Goal: Task Accomplishment & Management: Complete application form

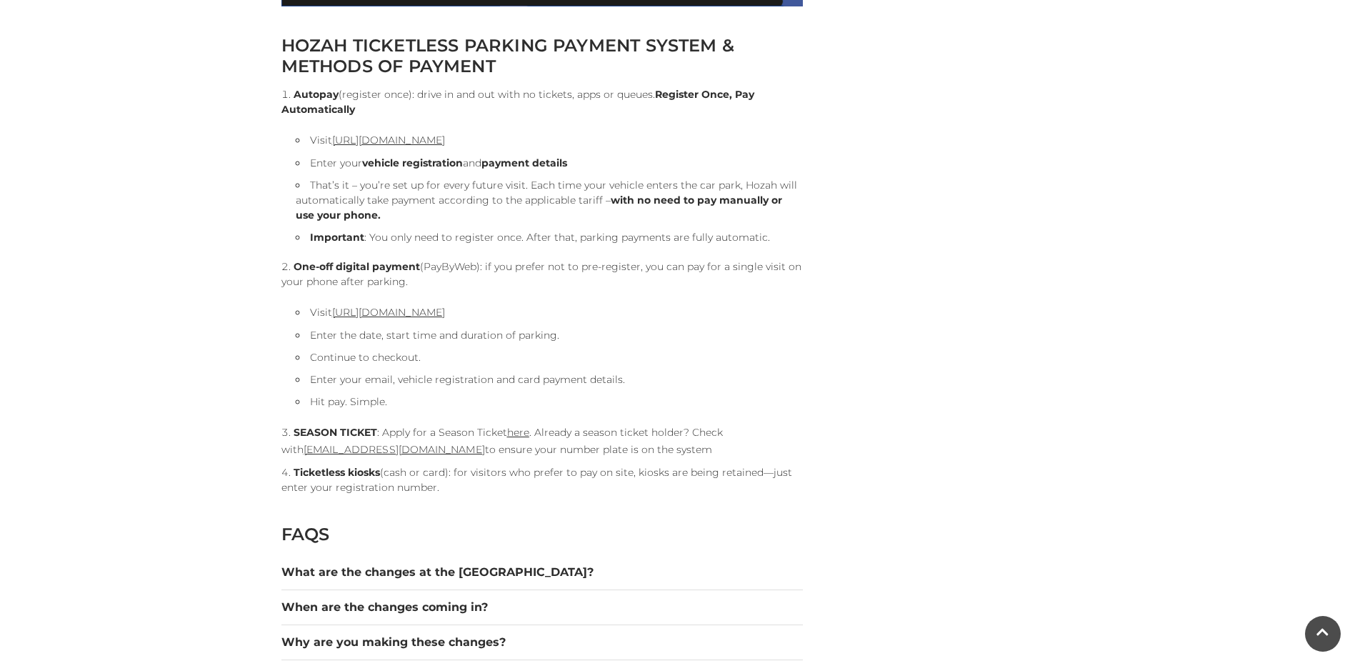
scroll to position [1571, 0]
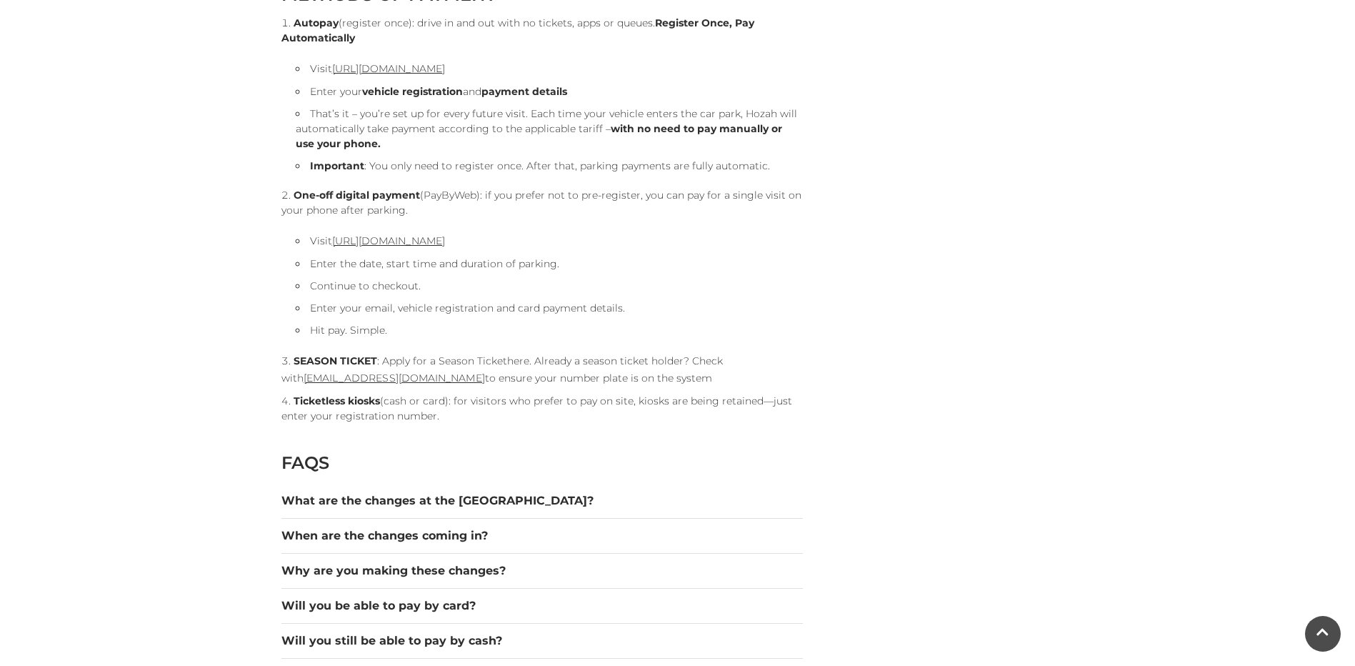
click at [518, 362] on link "here" at bounding box center [518, 360] width 22 height 13
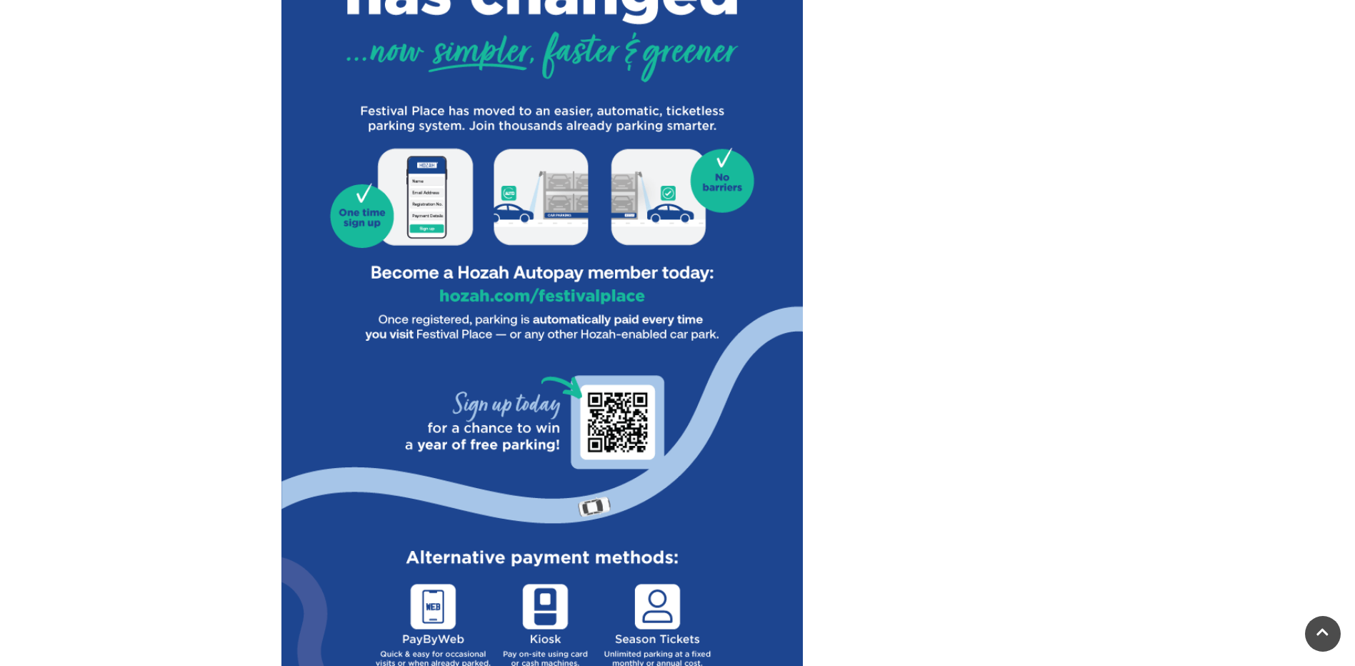
scroll to position [786, 0]
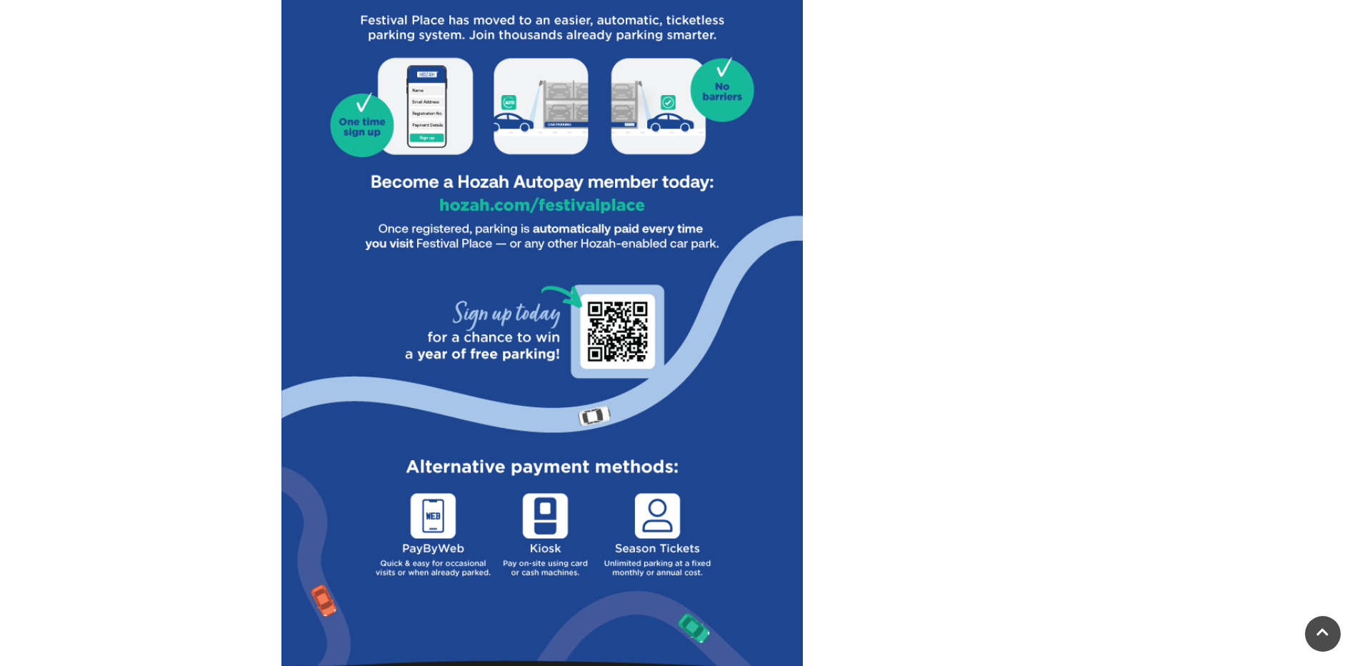
drag, startPoint x: 648, startPoint y: 206, endPoint x: 499, endPoint y: 196, distance: 150.3
click at [536, 205] on img at bounding box center [541, 178] width 521 height 1085
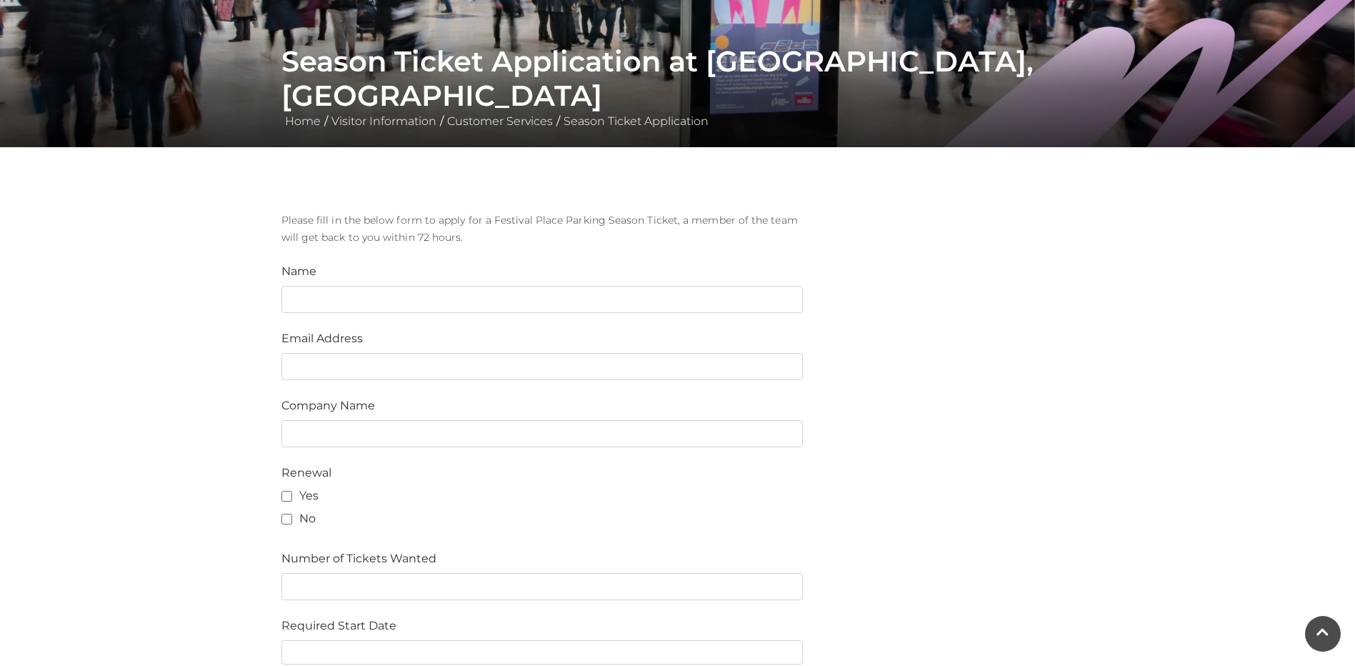
scroll to position [286, 0]
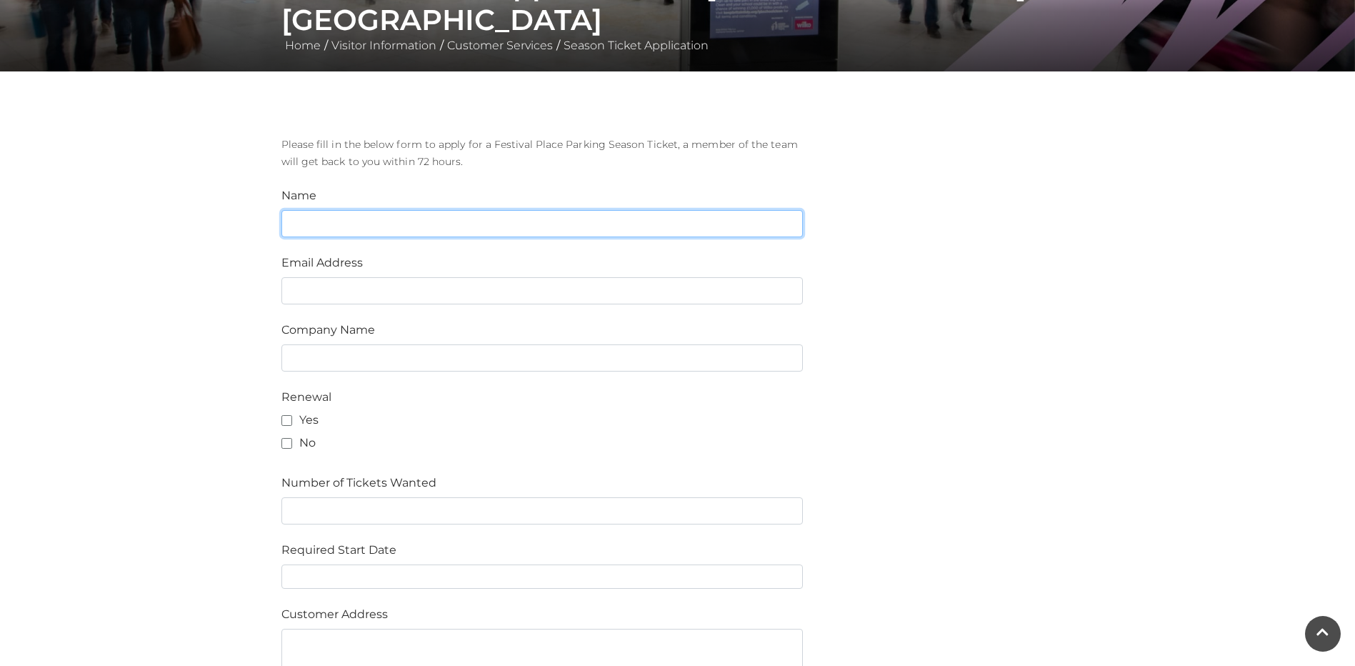
click at [494, 221] on input "text" at bounding box center [541, 223] width 521 height 27
type input "[PERSON_NAME]"
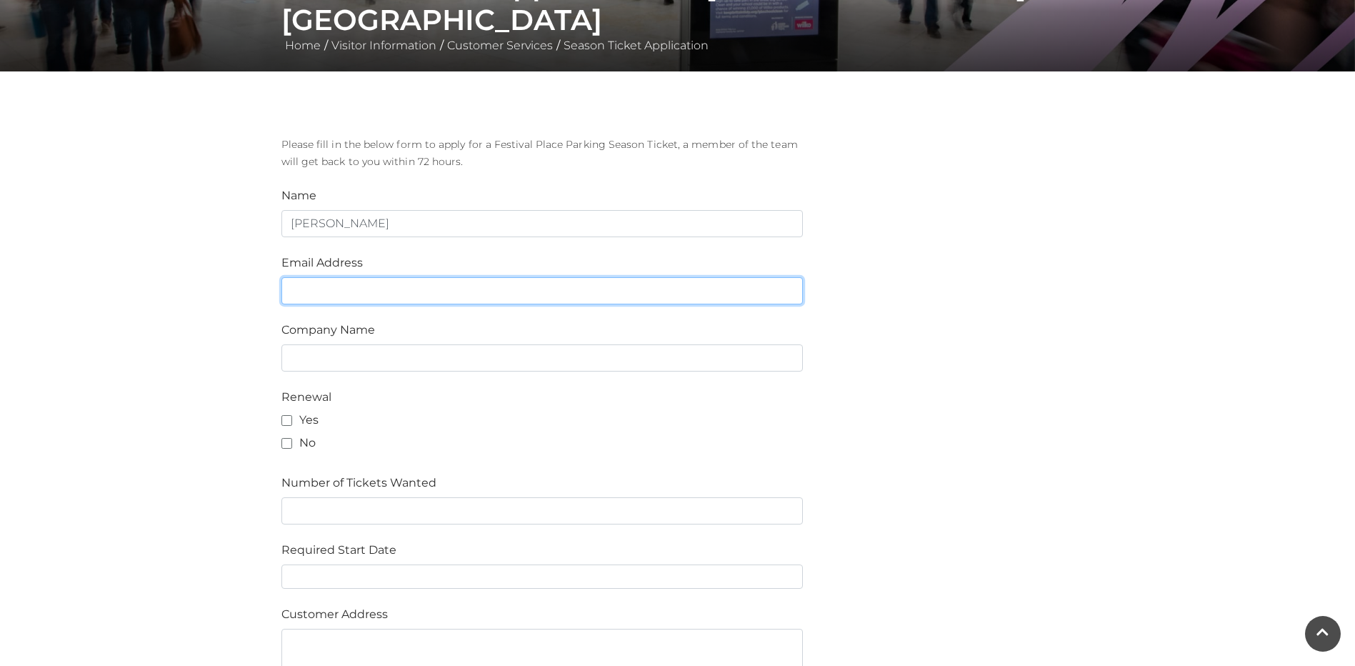
click at [495, 296] on input "email" at bounding box center [541, 290] width 521 height 27
type input "[EMAIL_ADDRESS][DOMAIN_NAME]"
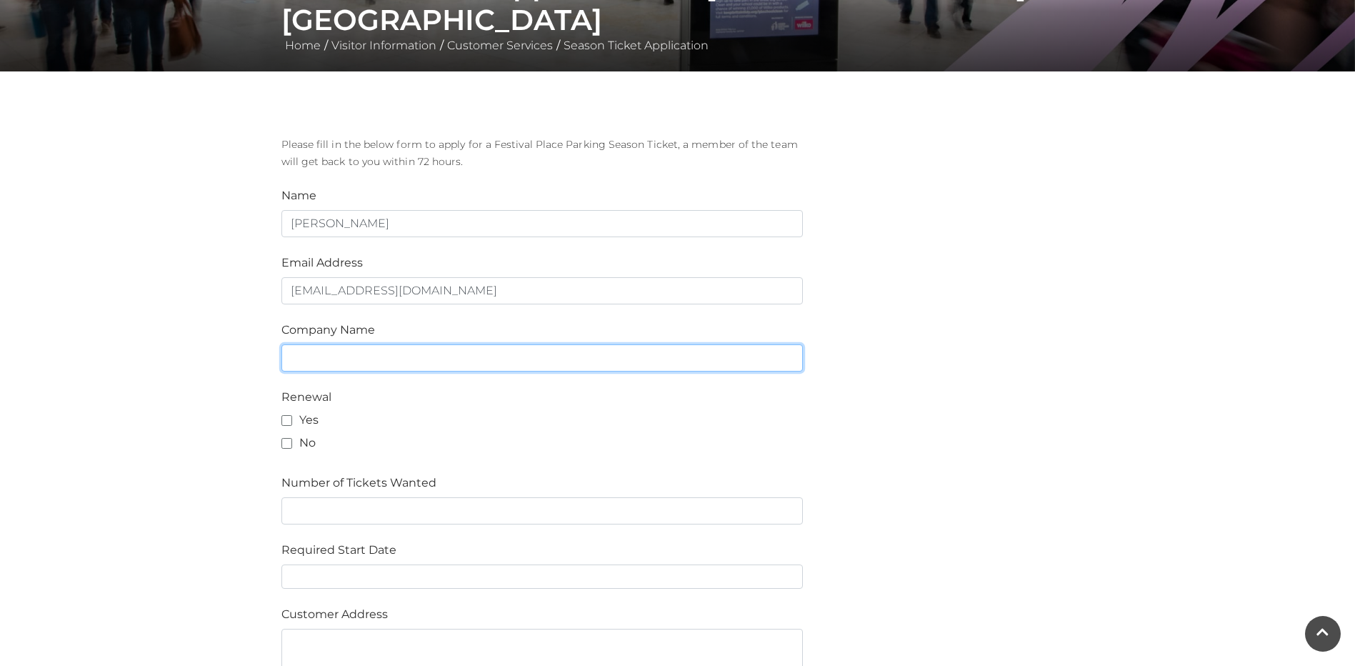
click at [428, 351] on input "text" at bounding box center [541, 357] width 521 height 27
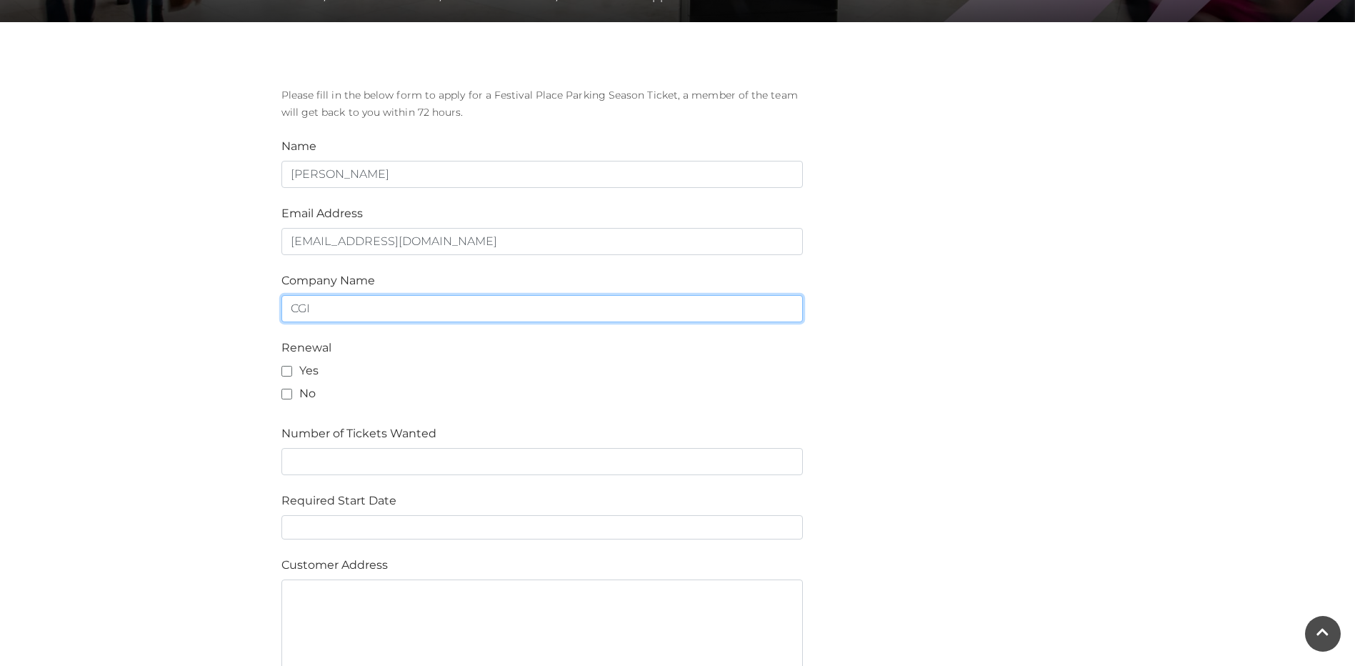
scroll to position [357, 0]
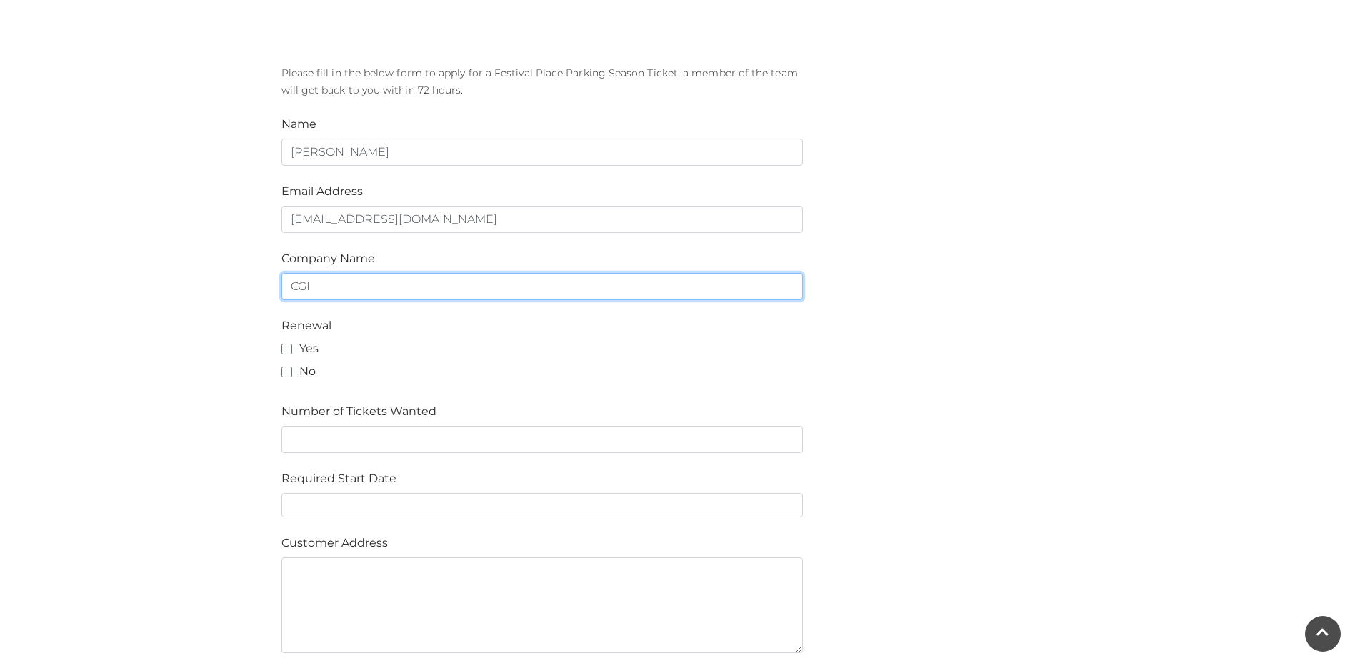
type input "CGI"
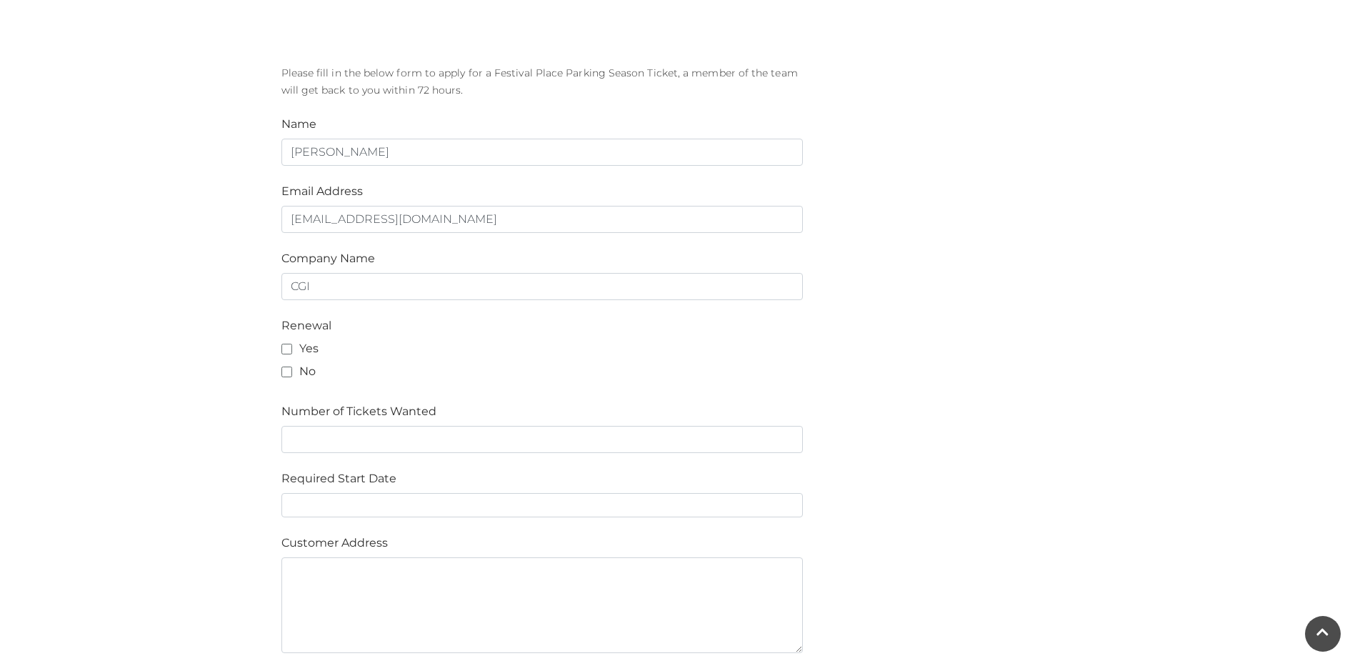
click at [291, 346] on label "Yes" at bounding box center [299, 348] width 37 height 17
click at [291, 346] on input "Yes" at bounding box center [285, 349] width 9 height 9
checkbox input "true"
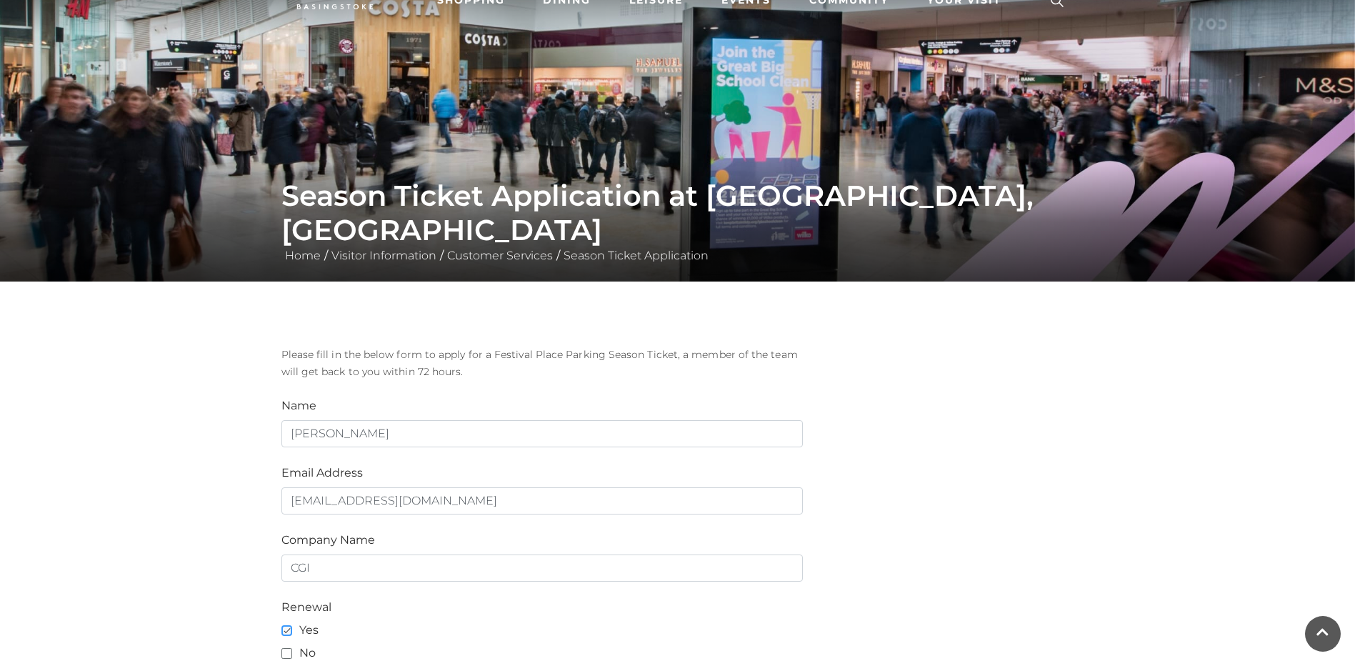
scroll to position [0, 0]
